Goal: Find specific page/section: Find specific page/section

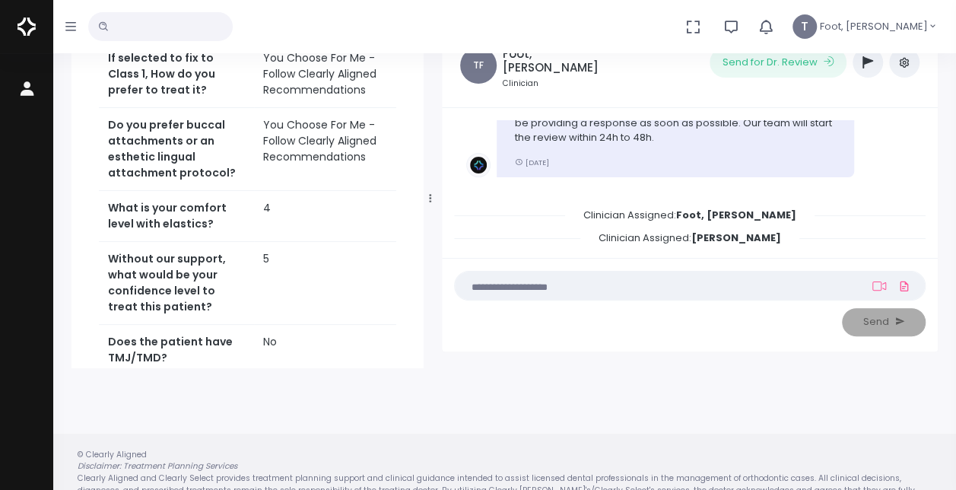
scroll to position [441, 0]
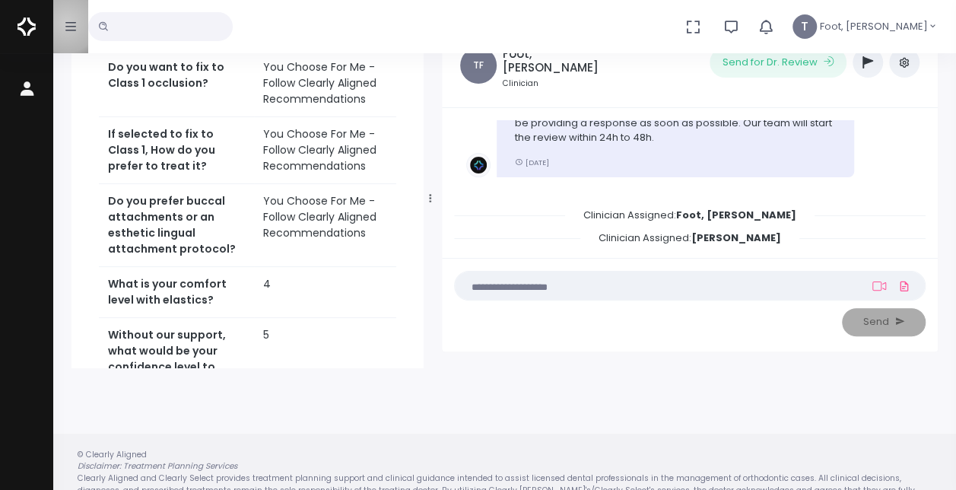
click at [67, 23] on icon "button" at bounding box center [70, 27] width 11 height 12
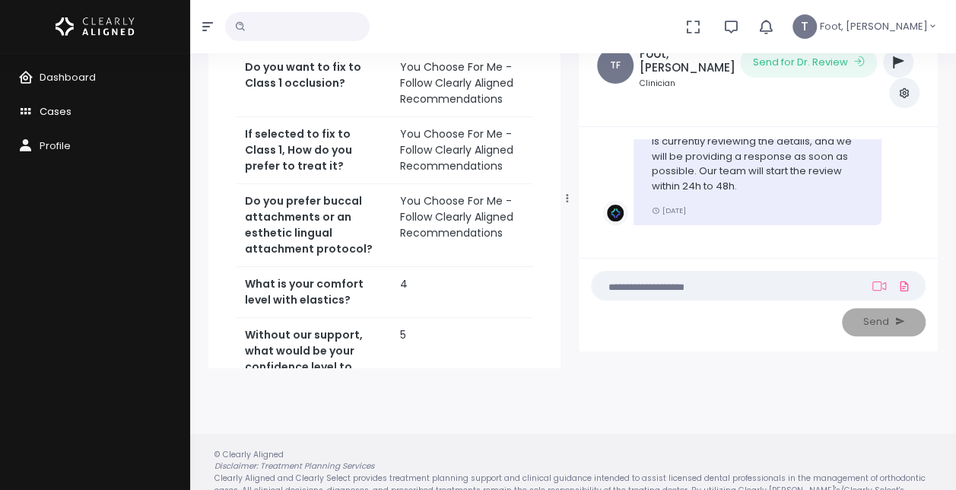
click at [62, 113] on span "Cases" at bounding box center [56, 111] width 32 height 14
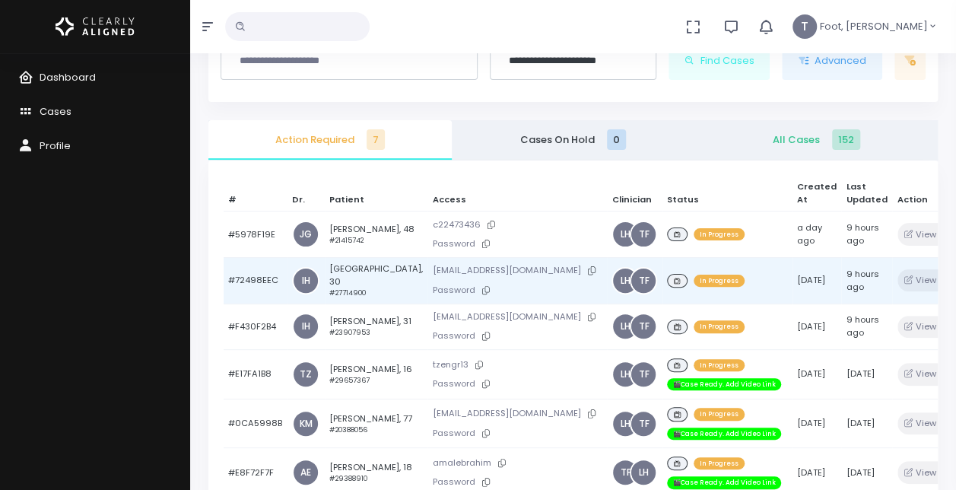
click at [341, 281] on td "[GEOGRAPHIC_DATA], 30 #27714900" at bounding box center [376, 280] width 103 height 46
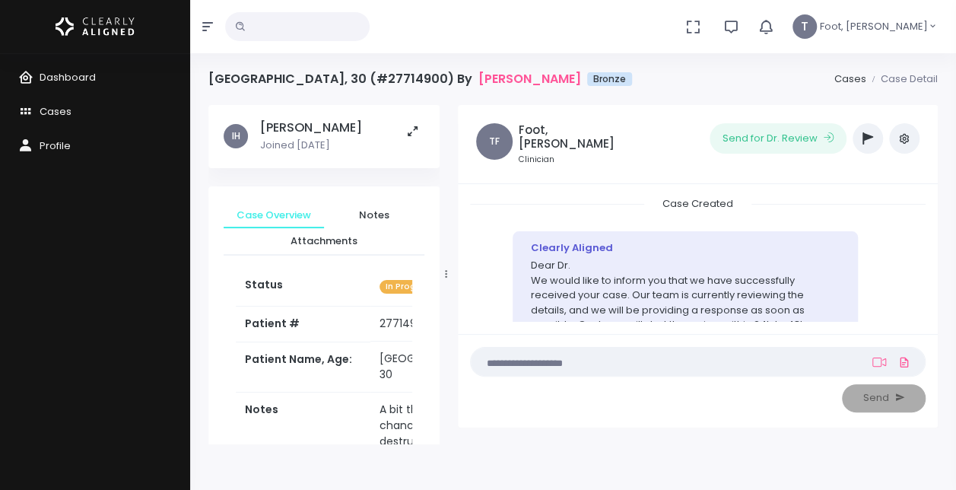
click at [204, 26] on icon "button" at bounding box center [207, 26] width 11 height 9
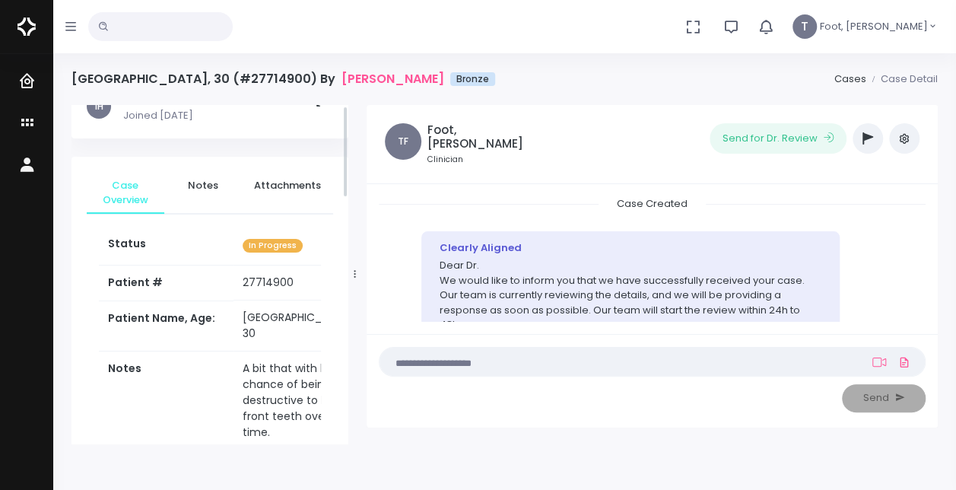
scroll to position [76, 0]
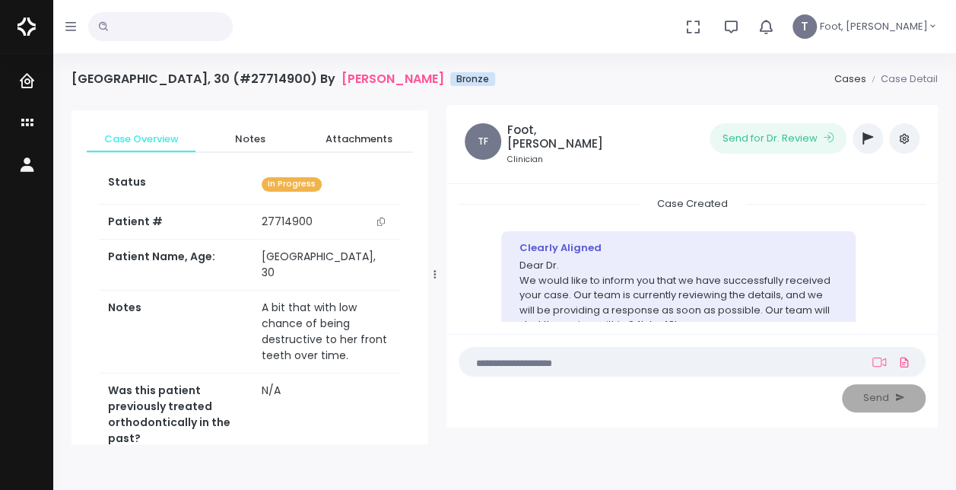
drag, startPoint x: 355, startPoint y: 273, endPoint x: 435, endPoint y: 269, distance: 79.9
click at [435, 269] on icon at bounding box center [434, 274] width 2 height 10
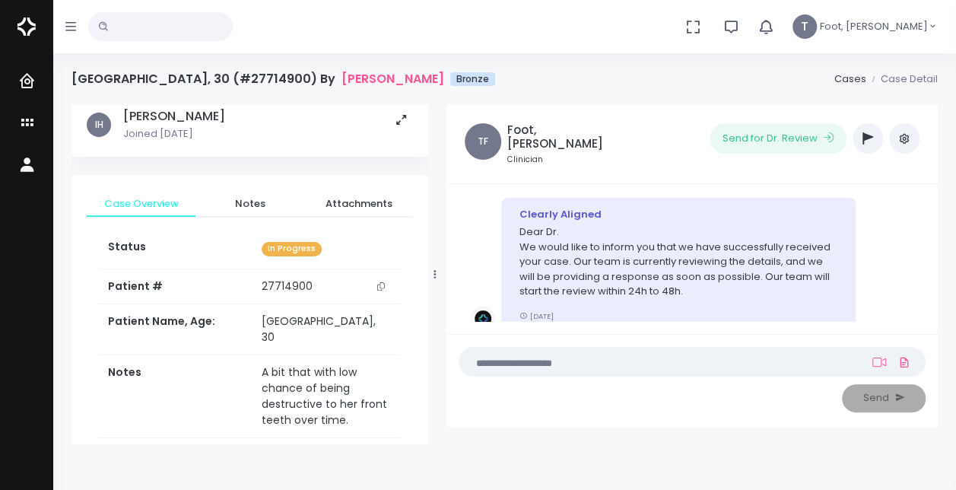
scroll to position [0, 0]
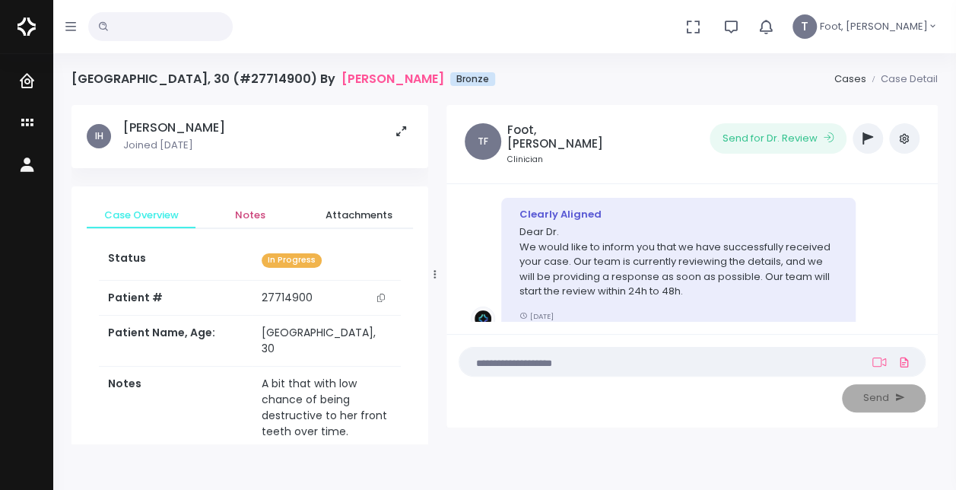
click at [263, 217] on span "Notes" at bounding box center [250, 215] width 84 height 15
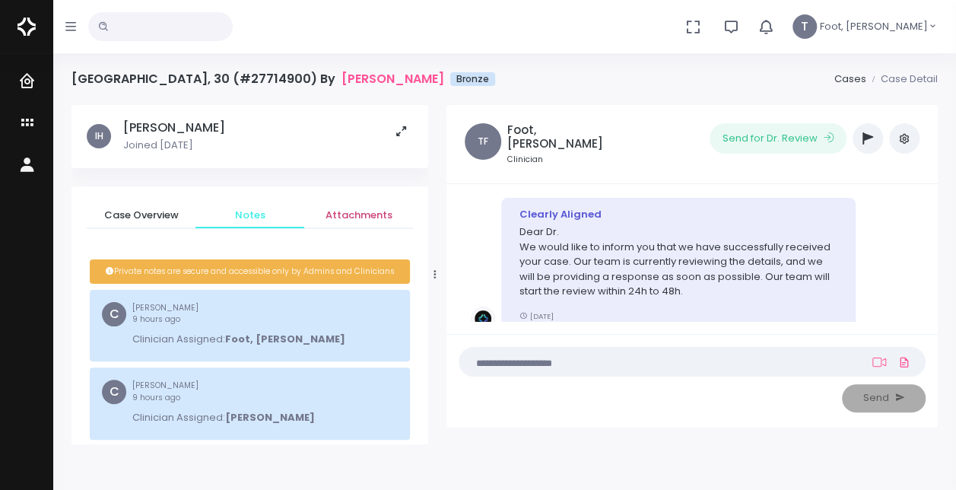
click at [348, 211] on span "Attachments" at bounding box center [358, 215] width 84 height 15
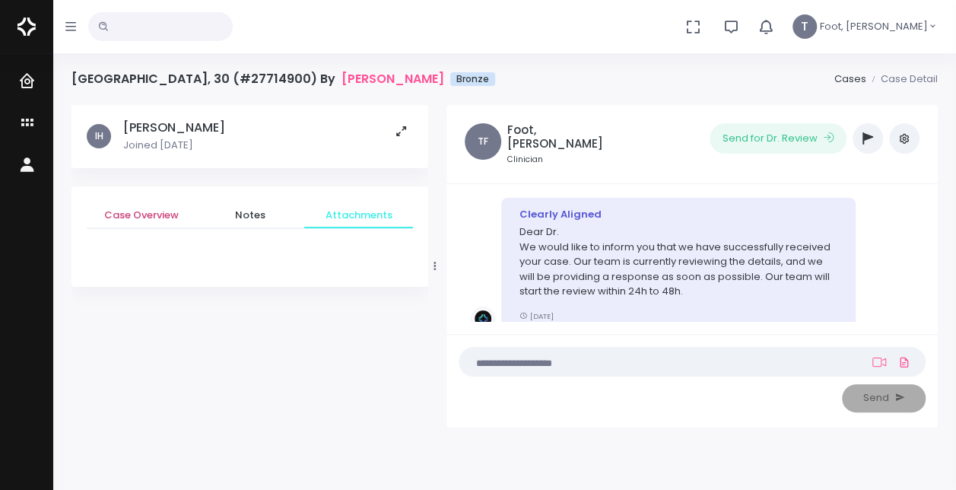
click at [103, 215] on span "Case Overview" at bounding box center [141, 215] width 84 height 15
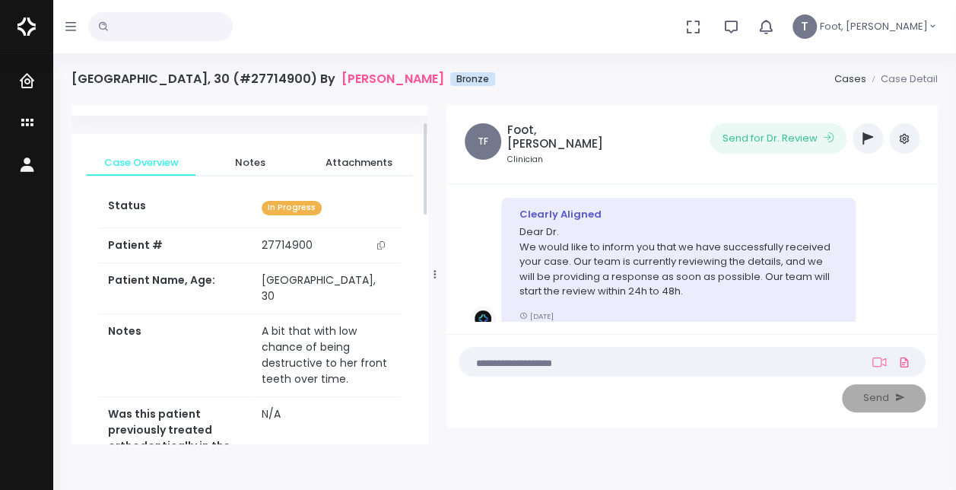
scroll to position [76, 0]
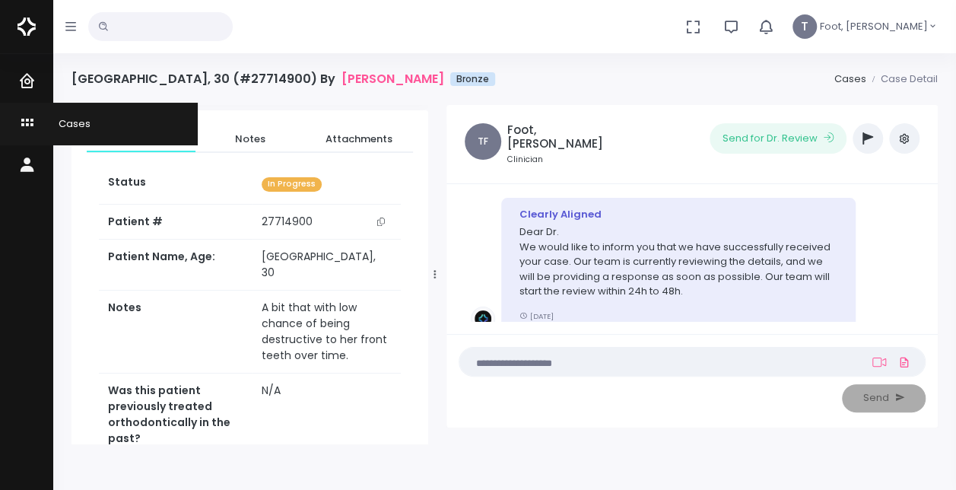
click at [70, 126] on span "Cases" at bounding box center [65, 123] width 51 height 14
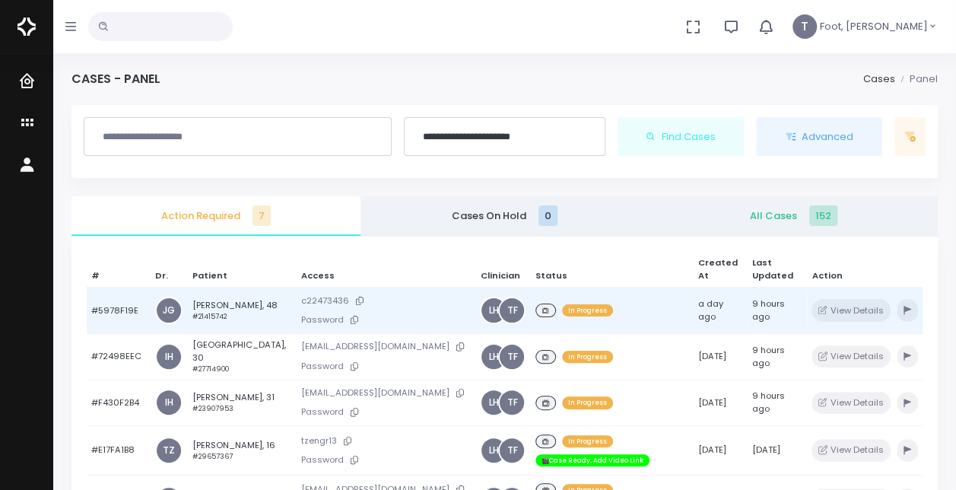
click at [198, 303] on td "[PERSON_NAME], 48 #21415742" at bounding box center [242, 310] width 109 height 46
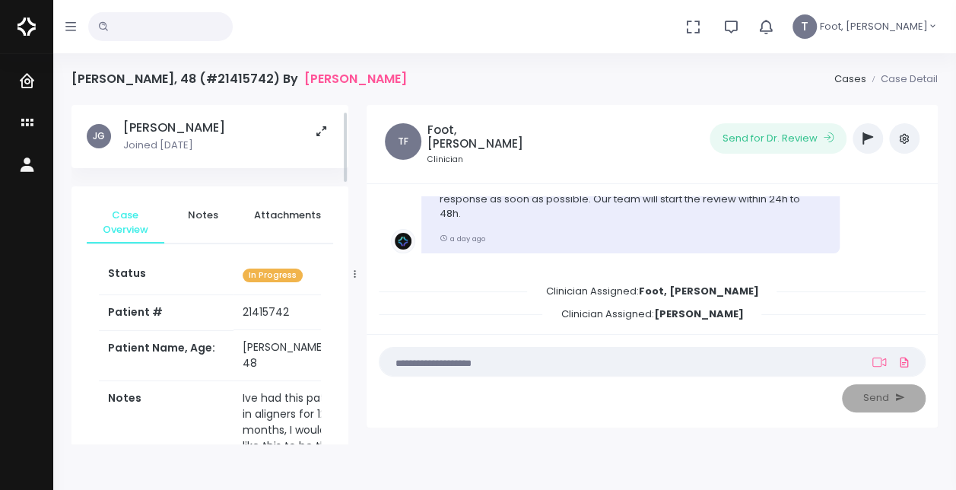
scroll to position [152, 0]
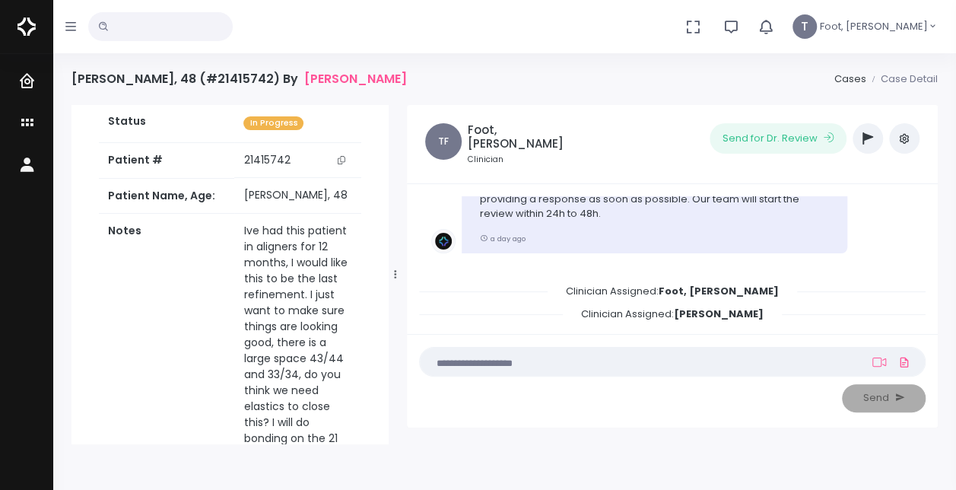
drag, startPoint x: 354, startPoint y: 276, endPoint x: 395, endPoint y: 271, distance: 40.6
click at [395, 271] on icon at bounding box center [395, 274] width 2 height 10
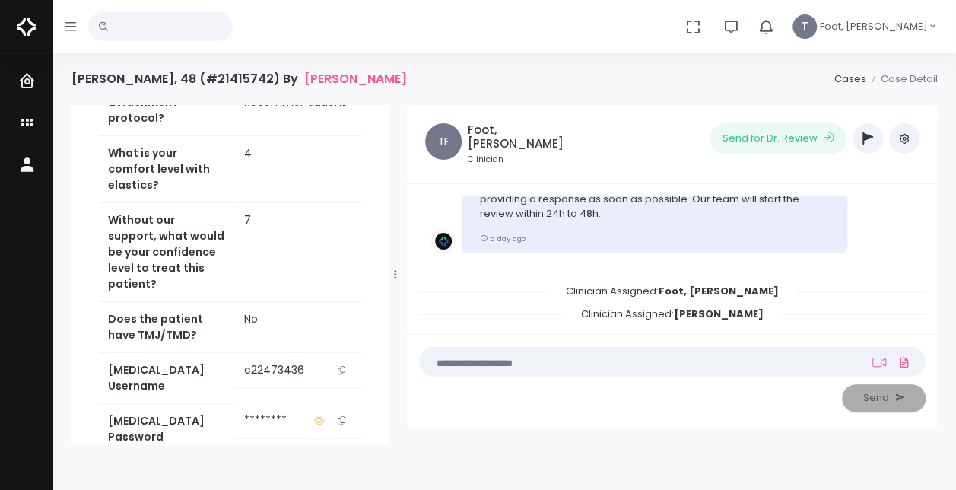
scroll to position [1065, 0]
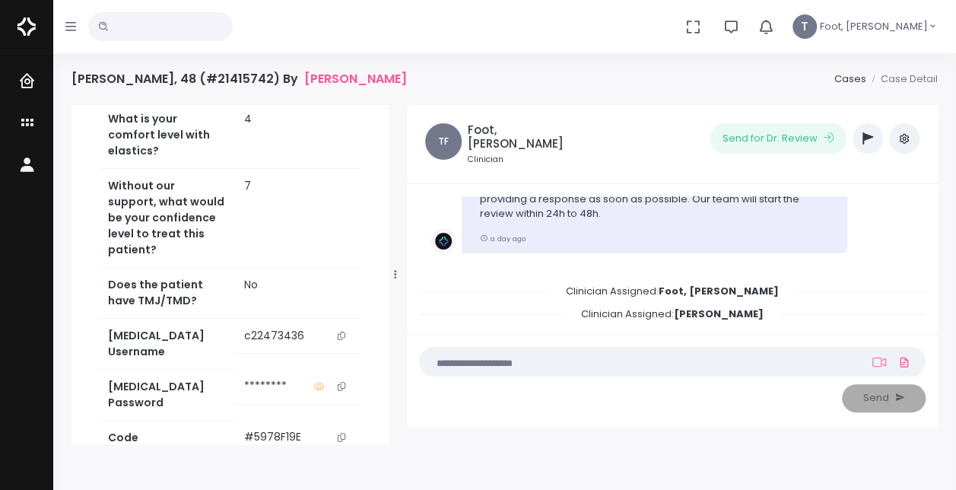
click at [342, 333] on icon "scrollable content" at bounding box center [342, 336] width 8 height 8
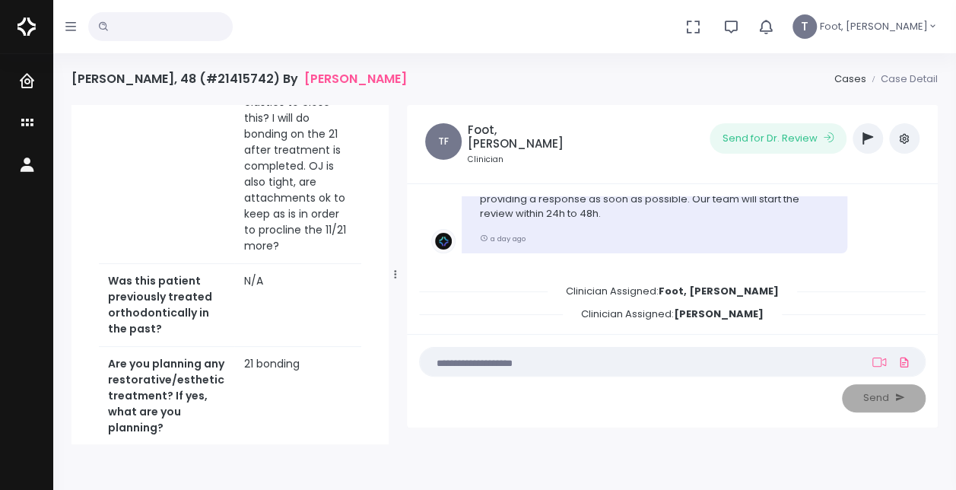
scroll to position [380, 0]
